Goal: Task Accomplishment & Management: Complete application form

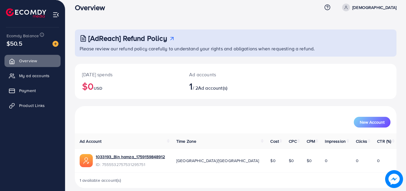
scroll to position [14, 0]
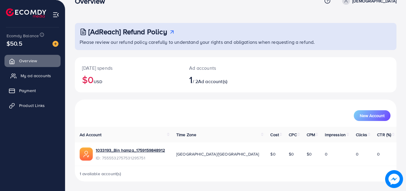
click at [47, 73] on span "My ad accounts" at bounding box center [36, 76] width 30 height 6
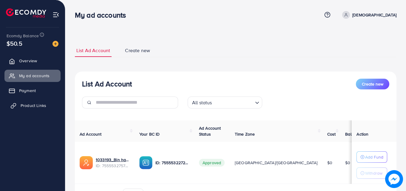
click at [32, 107] on span "Product Links" at bounding box center [34, 106] width 26 height 6
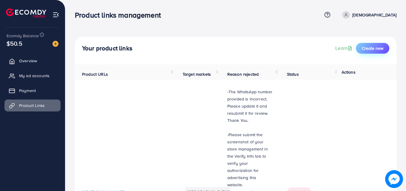
click at [372, 52] on button "Create new" at bounding box center [372, 48] width 33 height 11
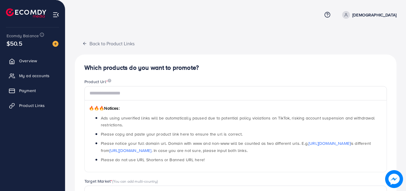
click at [253, 101] on div "🔥🔥🔥 Notices: Ads using unverified links will be automatically paused due to pot…" at bounding box center [235, 137] width 303 height 72
click at [250, 107] on div "🔥🔥🔥 Notices: Ads using unverified links will be automatically paused due to pot…" at bounding box center [235, 137] width 303 height 72
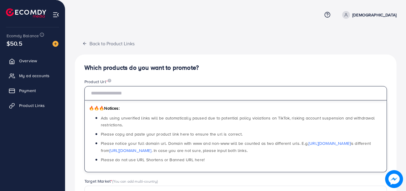
click at [248, 98] on input "text" at bounding box center [235, 93] width 303 height 14
paste input "**********"
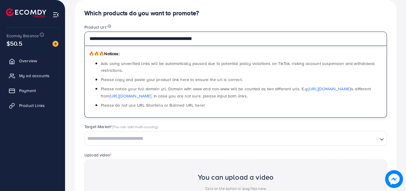
scroll to position [70, 0]
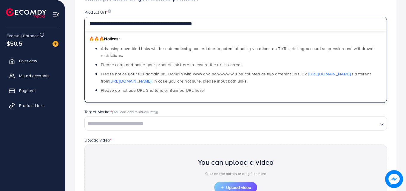
type input "**********"
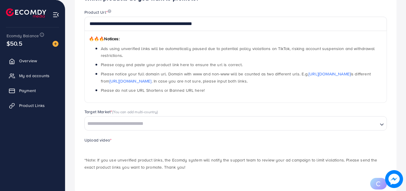
drag, startPoint x: 368, startPoint y: 5, endPoint x: 233, endPoint y: 163, distance: 207.7
drag, startPoint x: 233, startPoint y: 163, endPoint x: 189, endPoint y: 147, distance: 46.9
click at [189, 147] on div "Upload video *" at bounding box center [236, 144] width 312 height 14
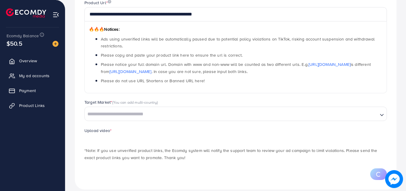
scroll to position [87, 0]
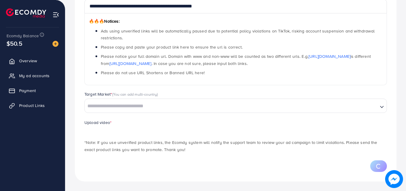
click at [177, 110] on input "Search for option" at bounding box center [231, 106] width 292 height 9
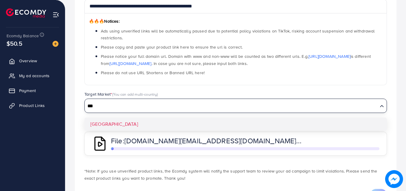
type input "***"
